Goal: Navigation & Orientation: Find specific page/section

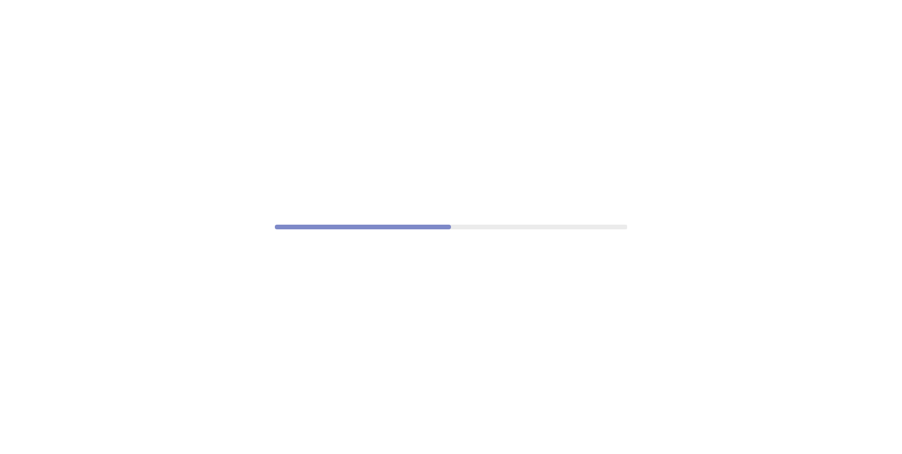
click at [810, 434] on div at bounding box center [451, 227] width 902 height 454
click at [885, 59] on div at bounding box center [451, 227] width 902 height 454
click at [446, 93] on div at bounding box center [451, 227] width 902 height 454
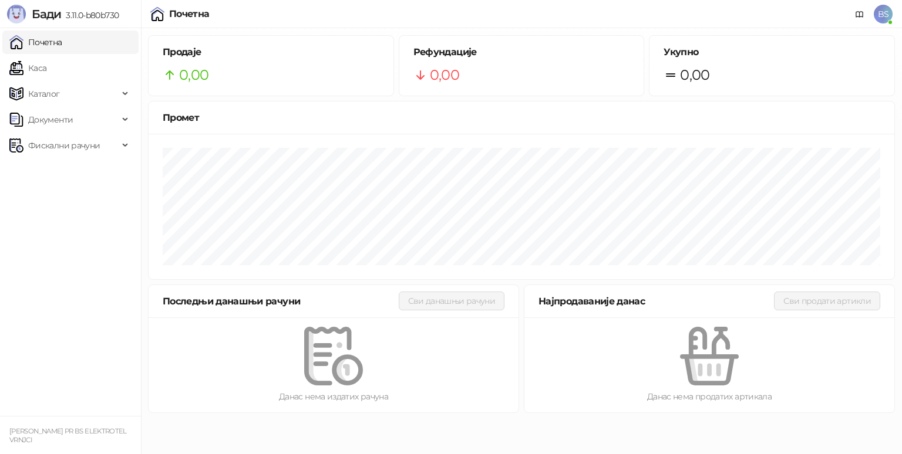
click at [681, 306] on div "Најпродаваније данас" at bounding box center [655, 301] width 235 height 15
